Goal: Check status: Check status

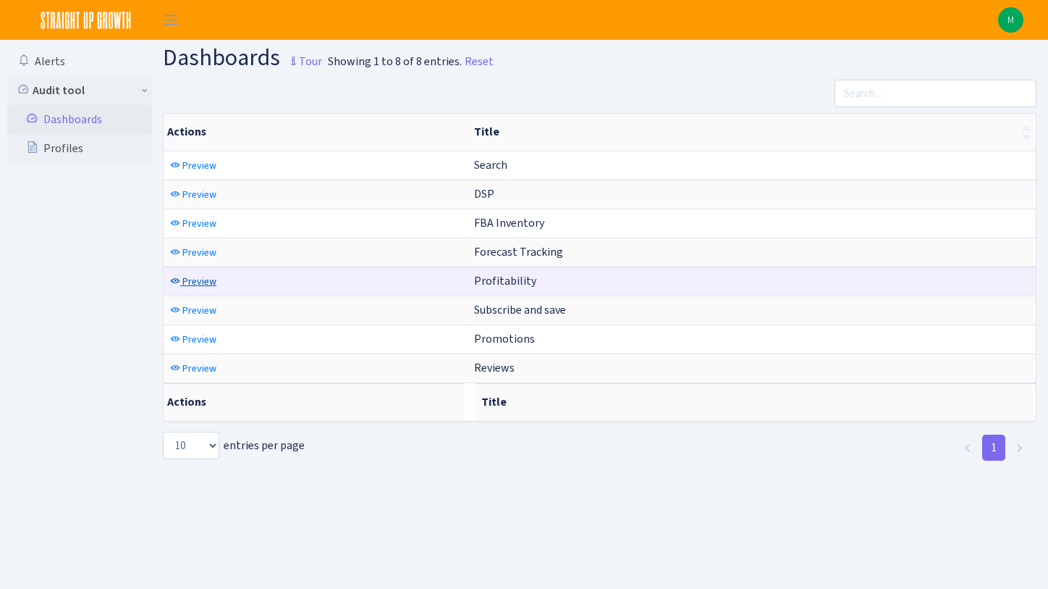
click at [208, 287] on span "Preview" at bounding box center [199, 281] width 34 height 14
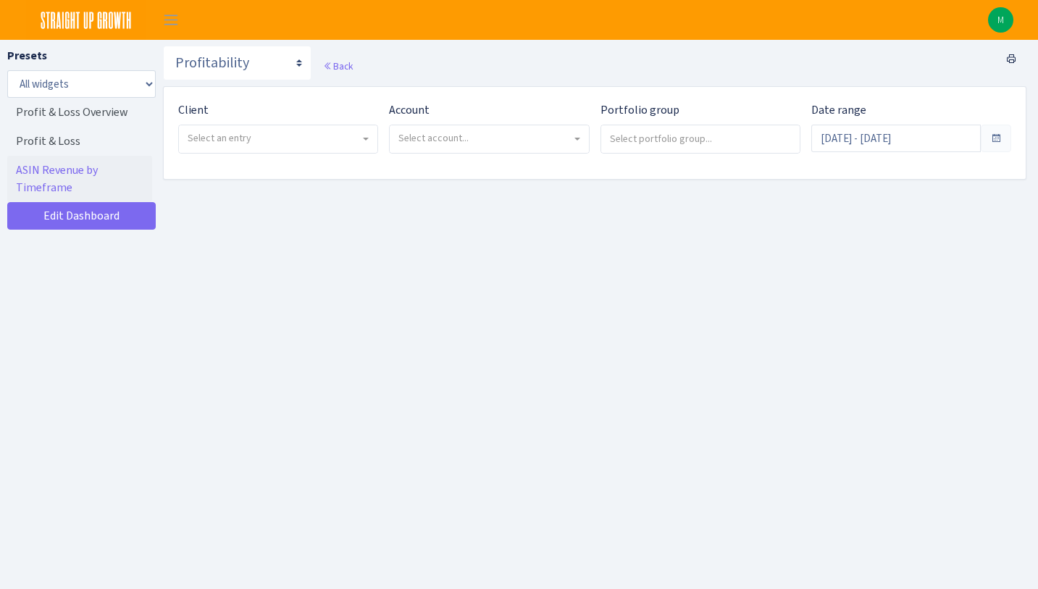
click at [298, 145] on span "Select an entry" at bounding box center [274, 138] width 172 height 14
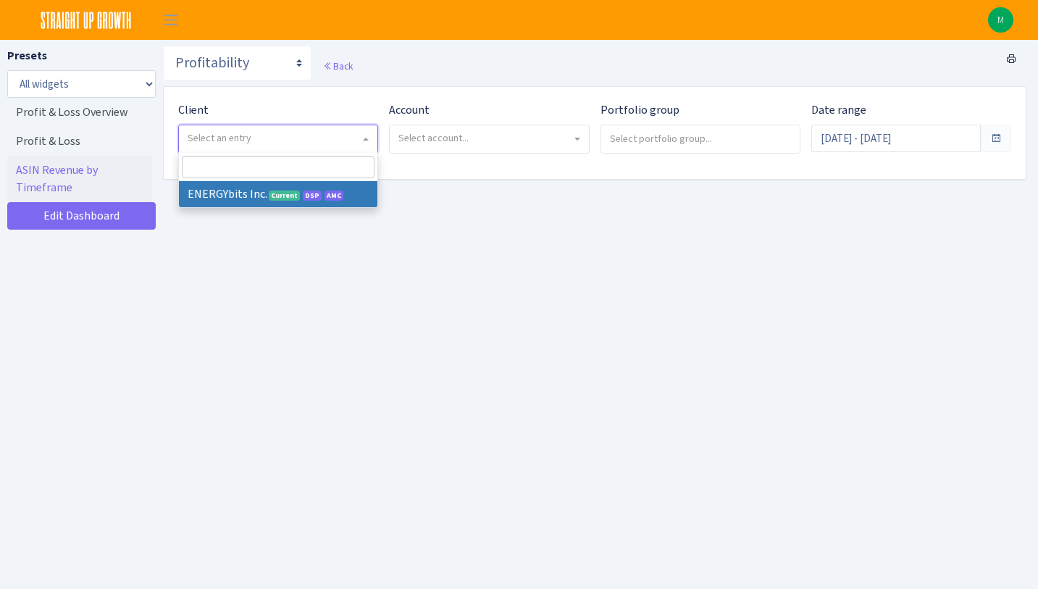
select select "298"
select select
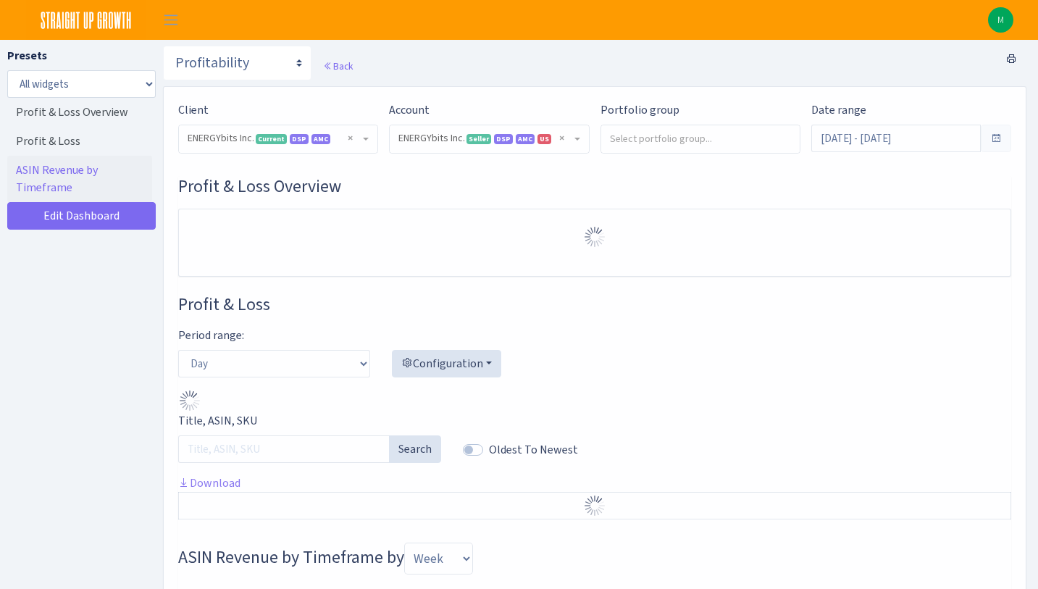
select select "416446232500569"
click at [889, 144] on input "Aug 31, 2025 - Sep 29, 2025" at bounding box center [895, 139] width 169 height 28
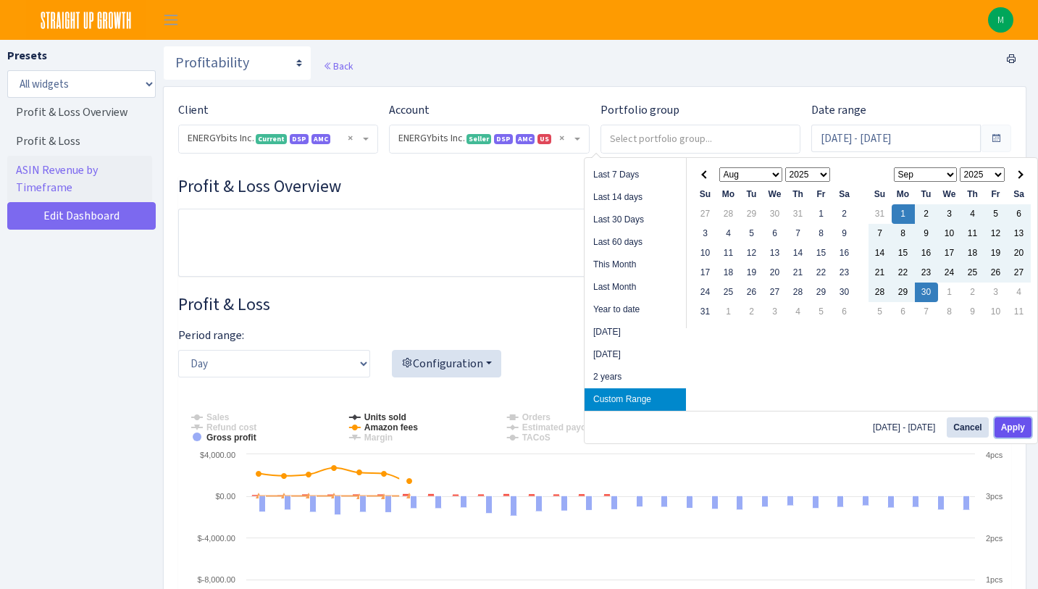
click at [1014, 424] on button "Apply" at bounding box center [1012, 427] width 37 height 20
type input "Sep 1, 2025 - Sep 30, 2025"
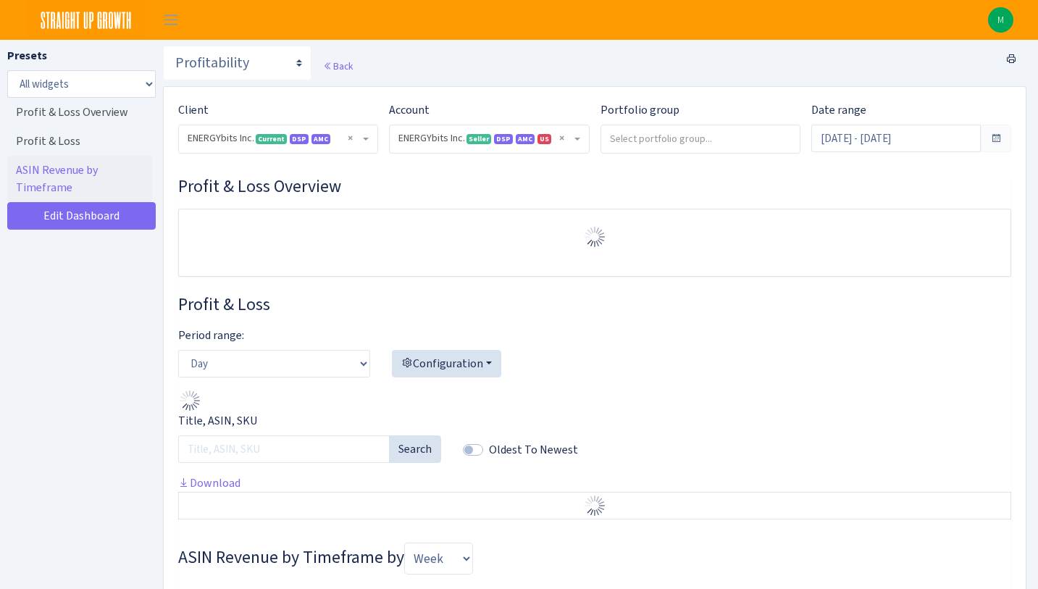
select select "416446232500569"
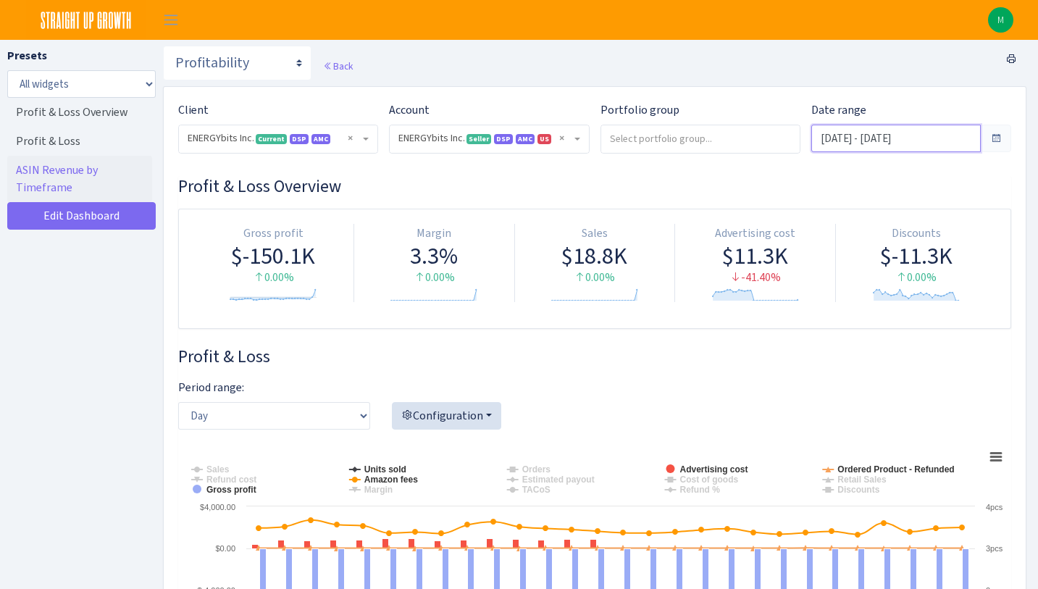
click at [920, 142] on input "Sep 1, 2025 - Sep 30, 2025" at bounding box center [895, 139] width 169 height 28
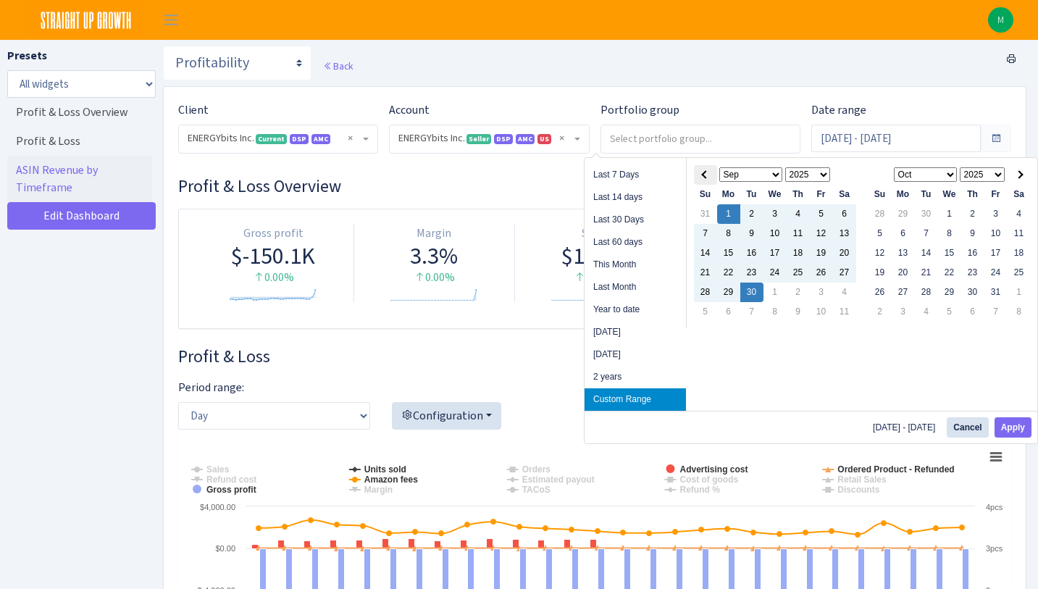
click at [707, 172] on th at bounding box center [705, 175] width 23 height 20
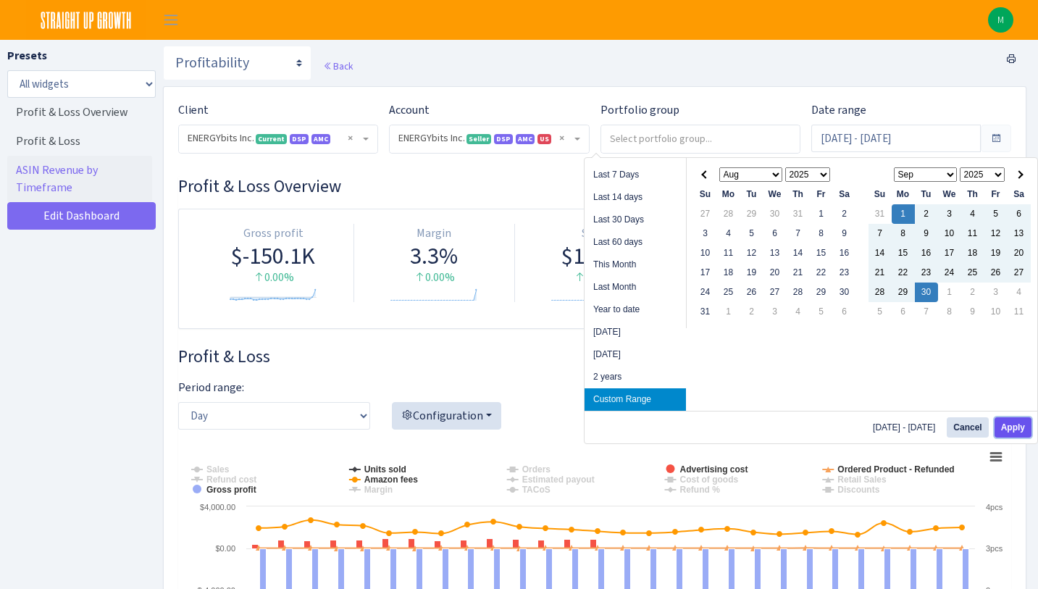
click at [1022, 427] on button "Apply" at bounding box center [1012, 427] width 37 height 20
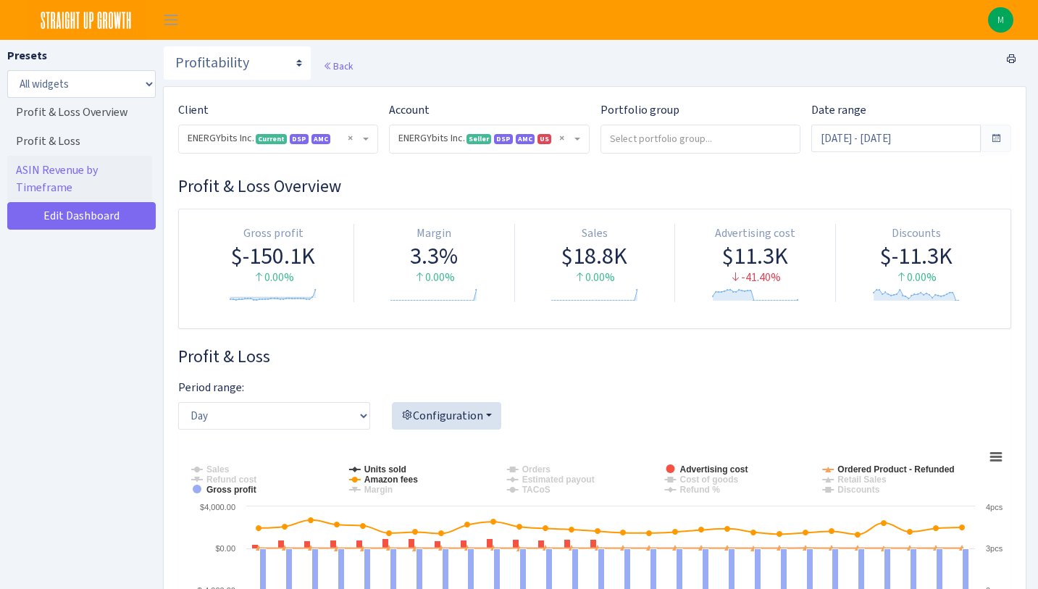
click at [289, 139] on span "× ENERGYbits Inc. Current DSP AMC" at bounding box center [274, 138] width 172 height 14
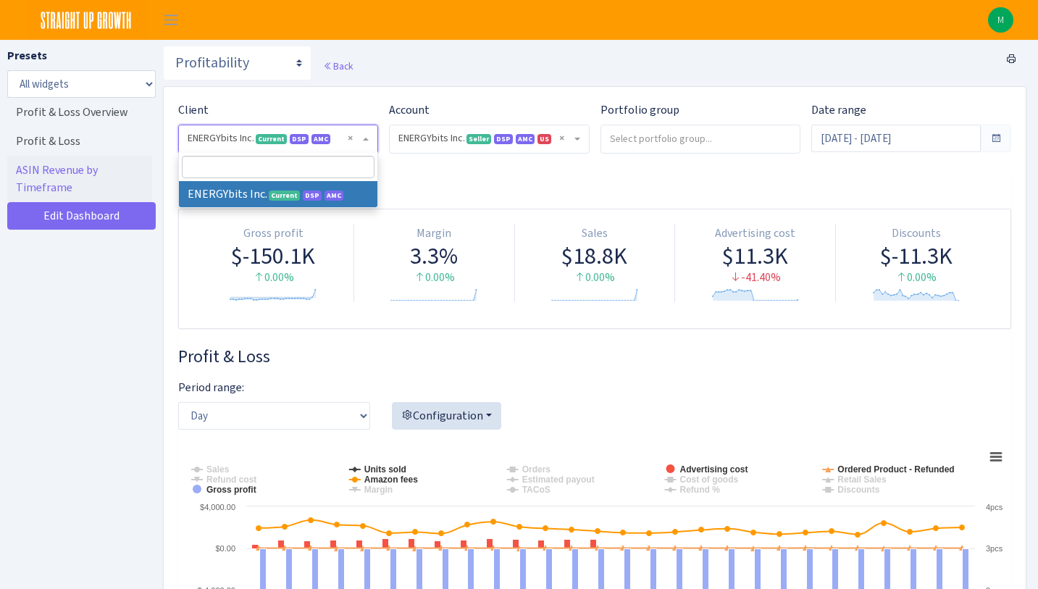
click at [482, 189] on h3 "Profit & Loss Overview" at bounding box center [594, 186] width 833 height 21
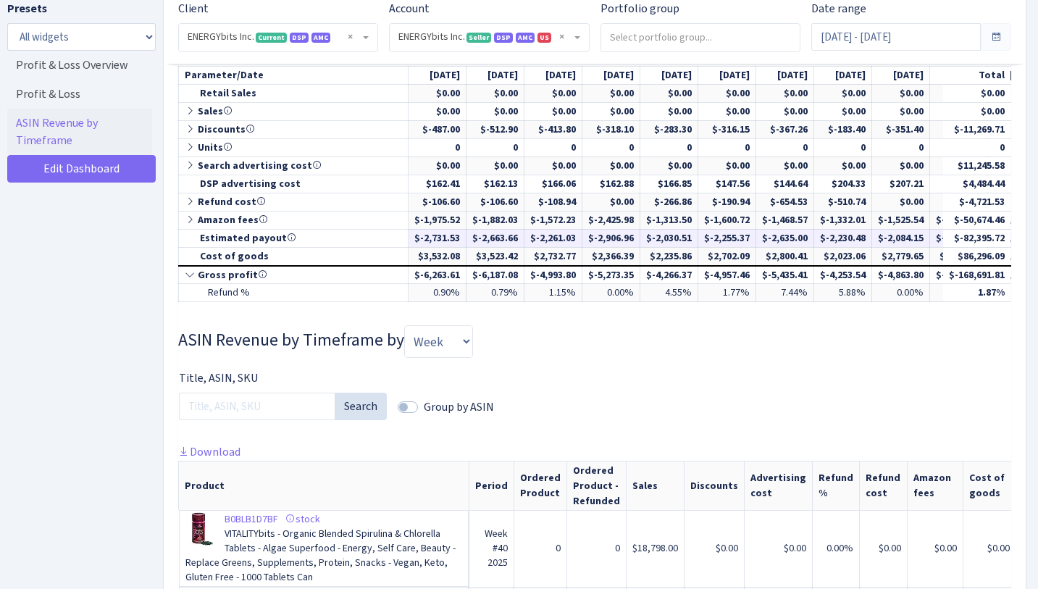
scroll to position [672, 0]
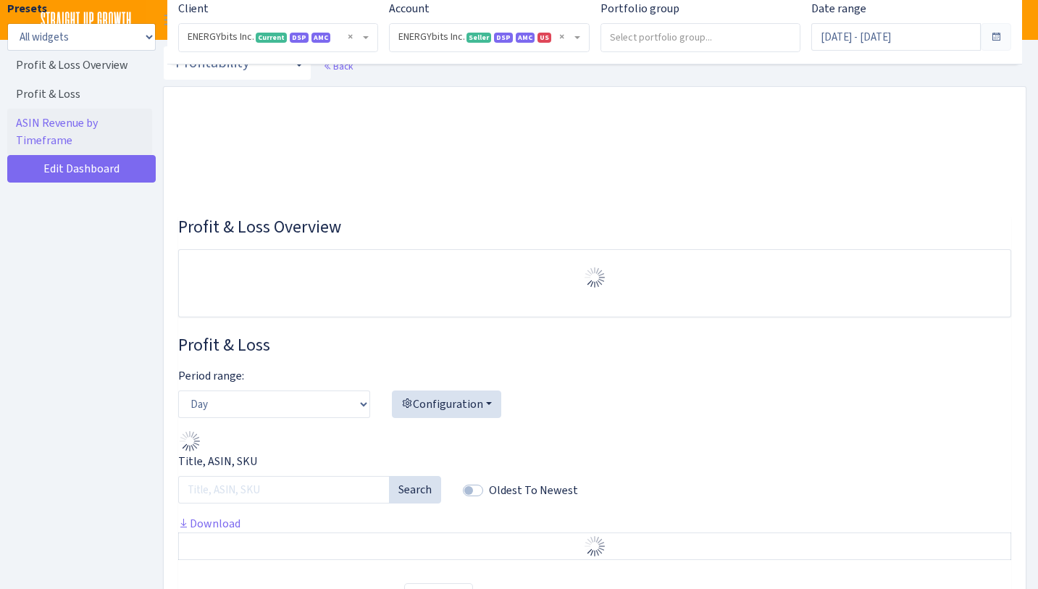
select select "416446232500569"
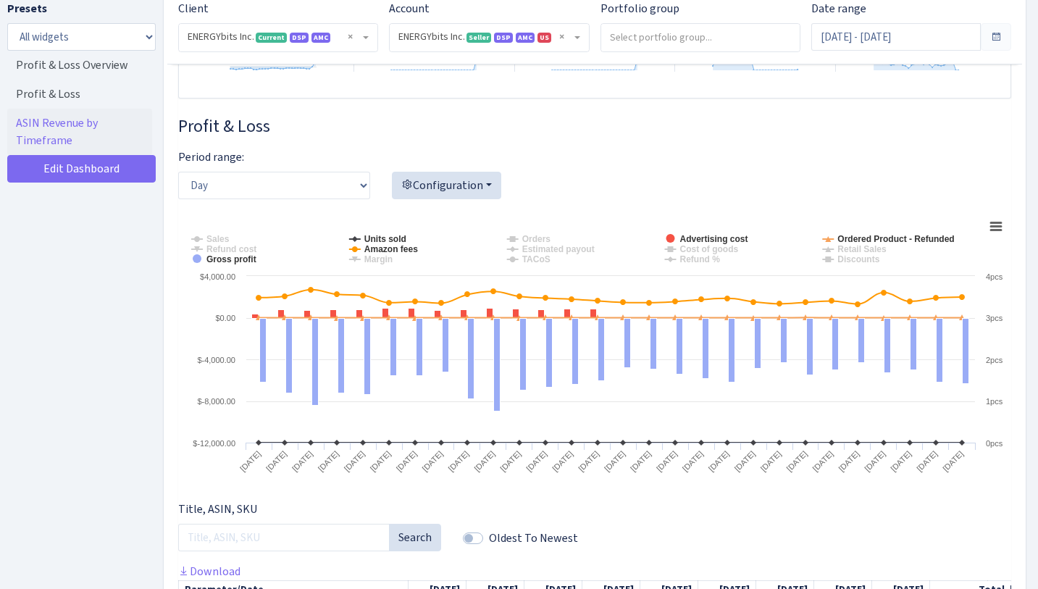
scroll to position [133, 0]
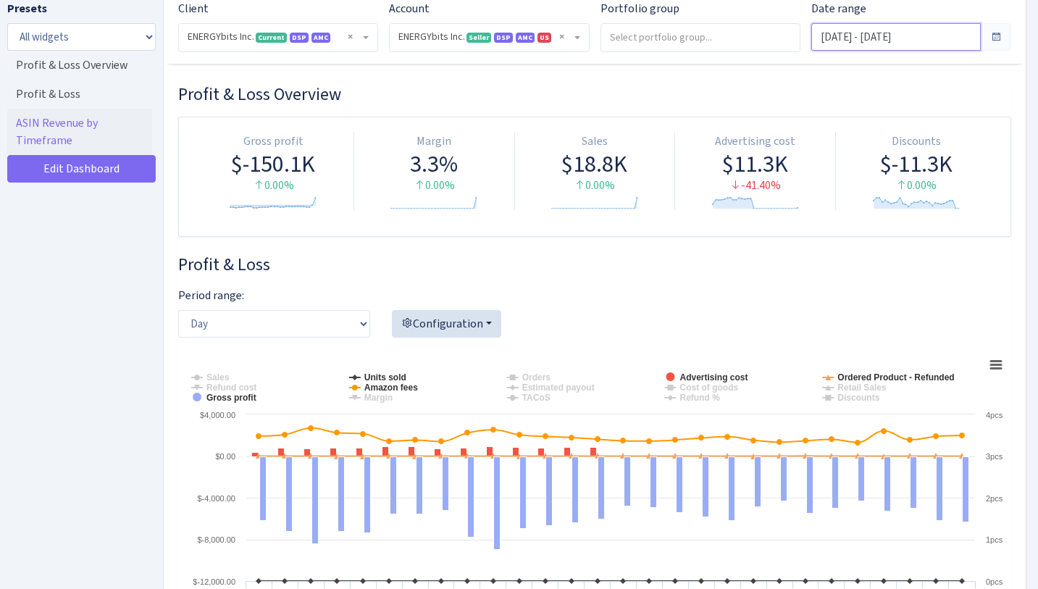
click at [970, 36] on input "Sep 1, 2025 - Sep 30, 2025" at bounding box center [895, 37] width 169 height 28
click at [998, 35] on span at bounding box center [996, 37] width 12 height 12
click at [995, 36] on span at bounding box center [996, 37] width 12 height 12
click at [994, 33] on span at bounding box center [996, 37] width 12 height 12
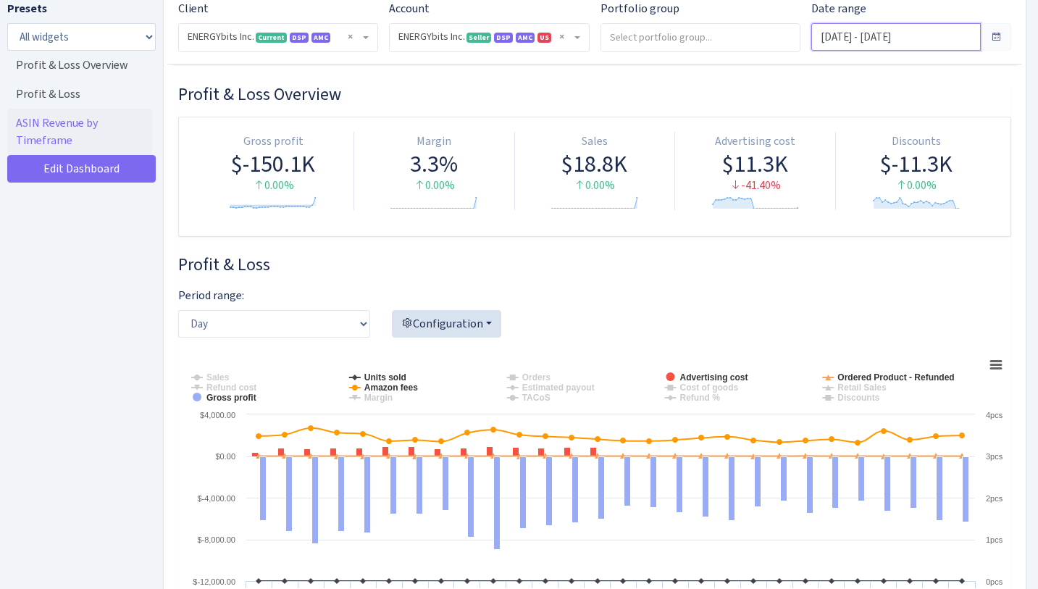
click at [959, 30] on input "Sep 1, 2025 - Sep 30, 2025" at bounding box center [895, 37] width 169 height 28
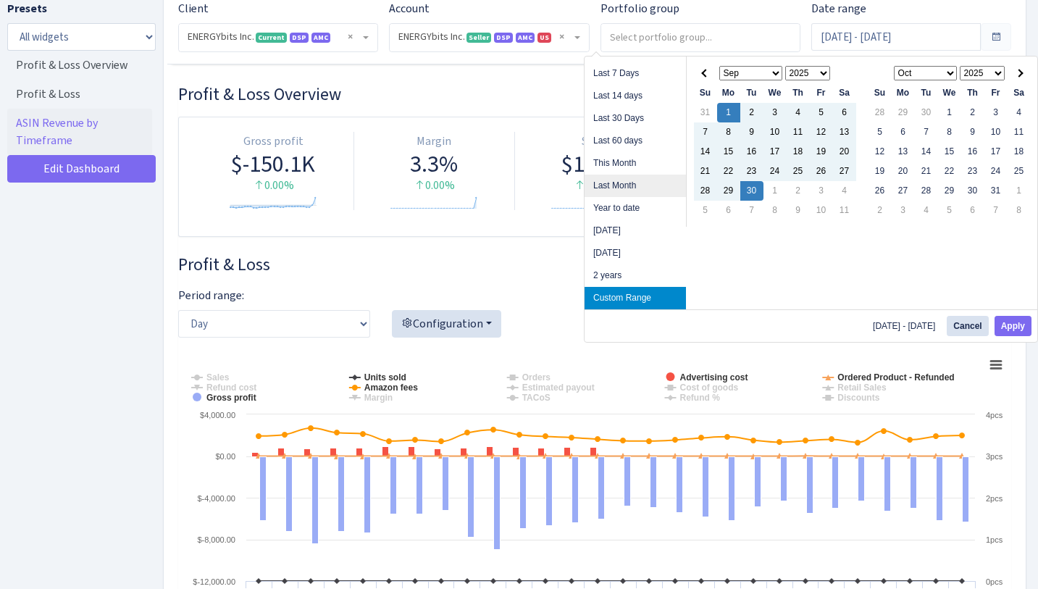
click at [671, 181] on li "Last Month" at bounding box center [634, 185] width 101 height 22
type input "Aug 1, 2025 - Aug 31, 2025"
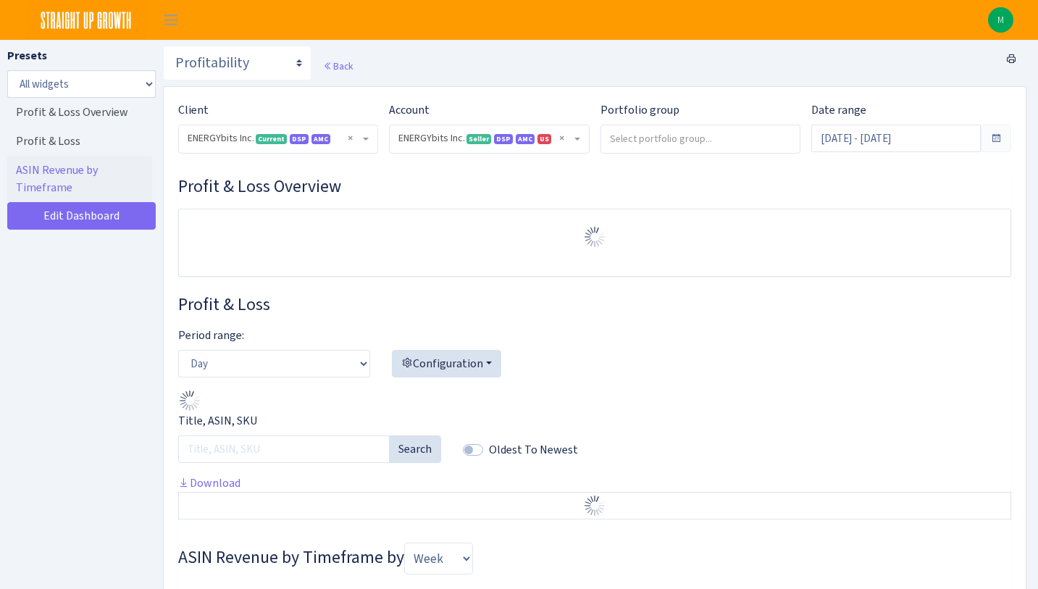
select select "416446232500569"
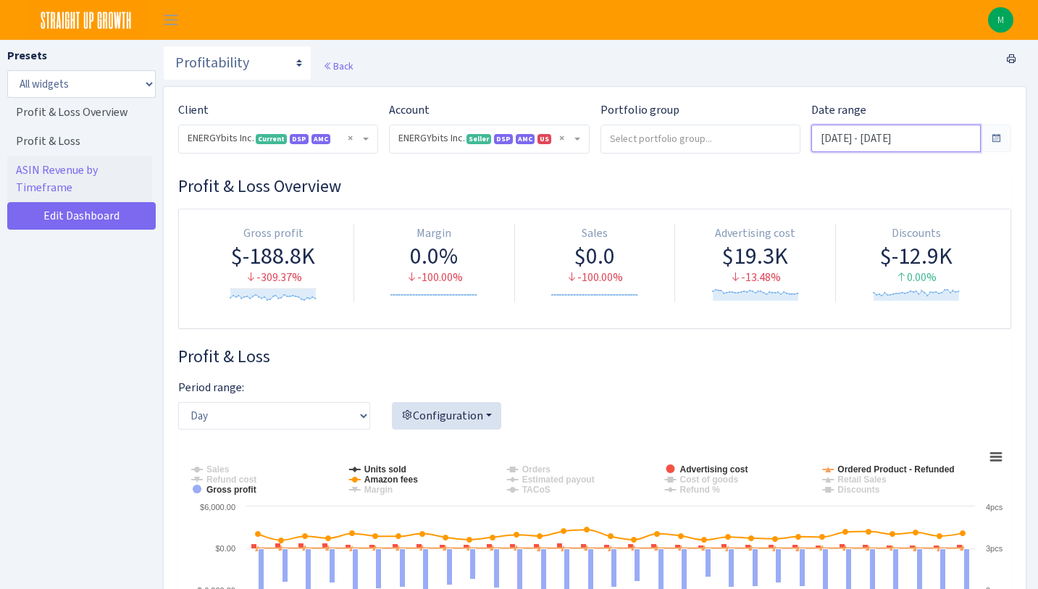
click at [860, 138] on input "[DATE] - [DATE]" at bounding box center [895, 139] width 169 height 28
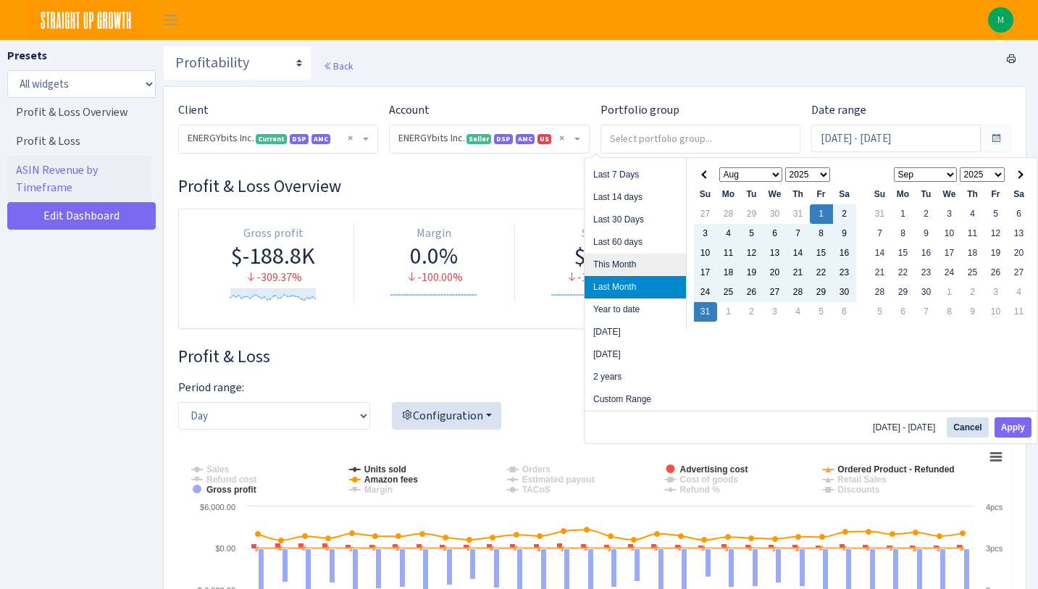
click at [642, 267] on li "This Month" at bounding box center [634, 264] width 101 height 22
type input "[DATE] - [DATE]"
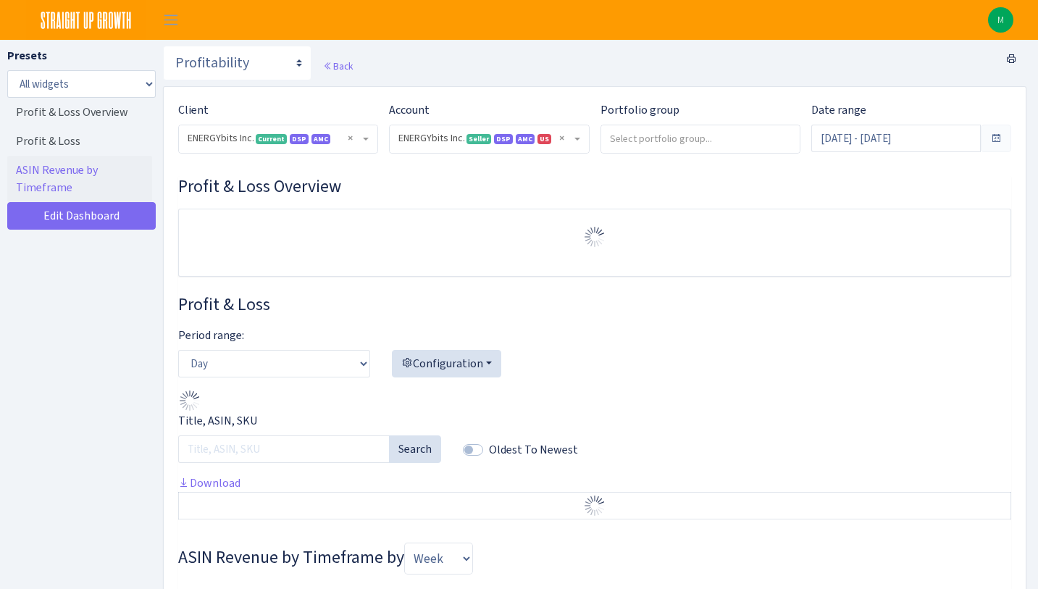
select select "416446232500569"
